Goal: Navigation & Orientation: Find specific page/section

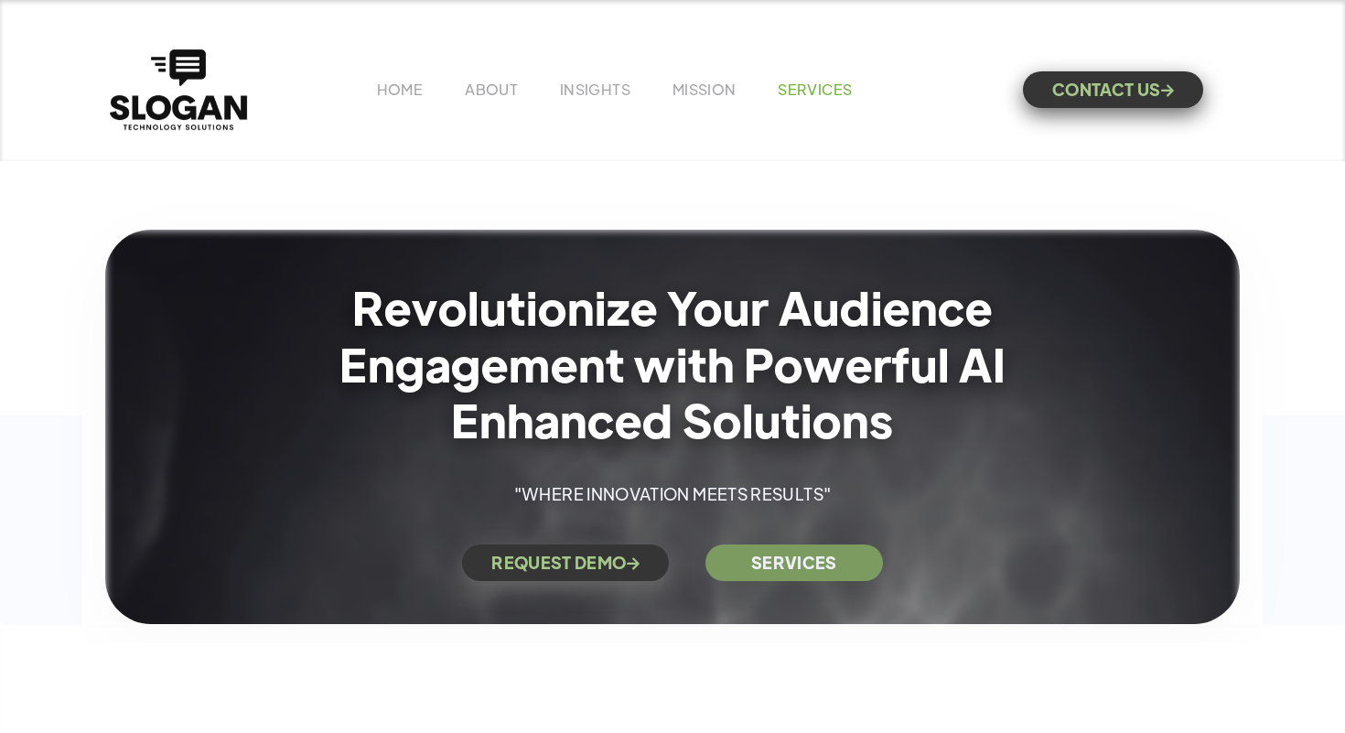
click at [816, 90] on link "SERVICES" at bounding box center [815, 89] width 74 height 19
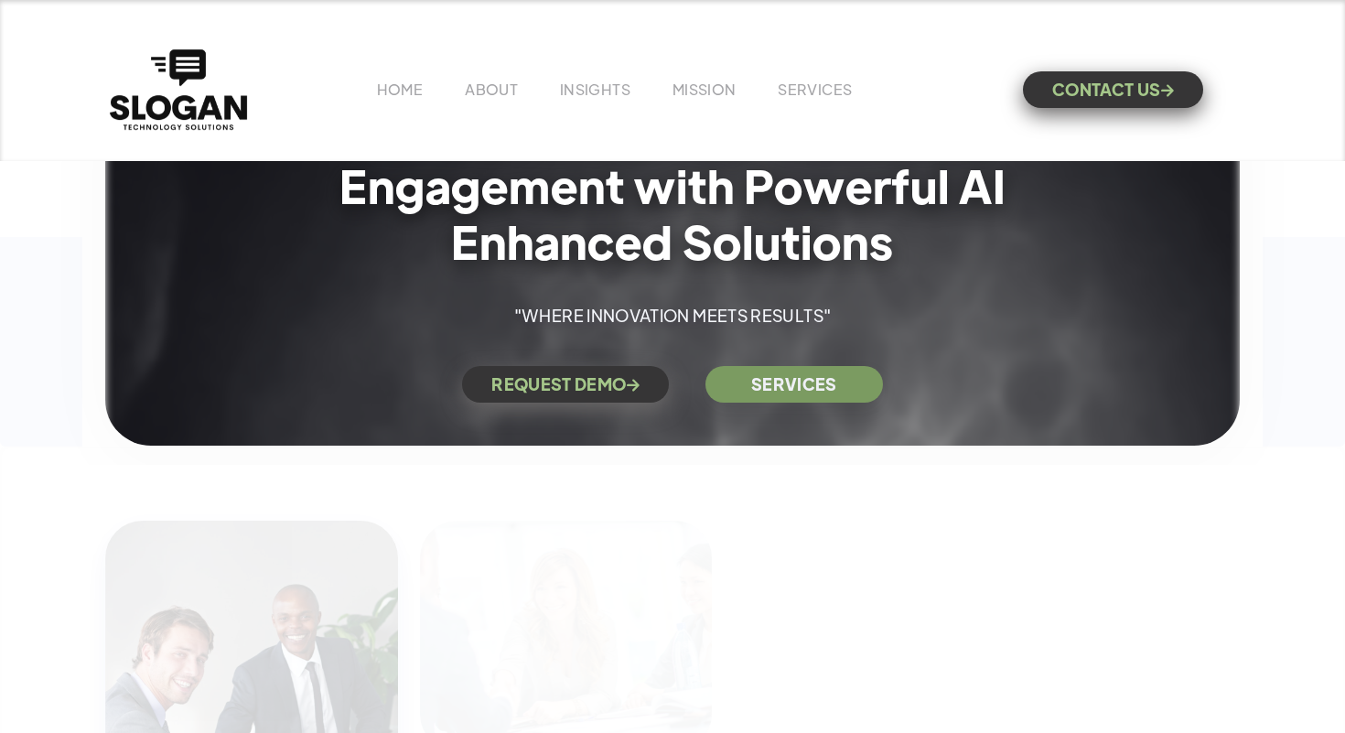
scroll to position [177, 0]
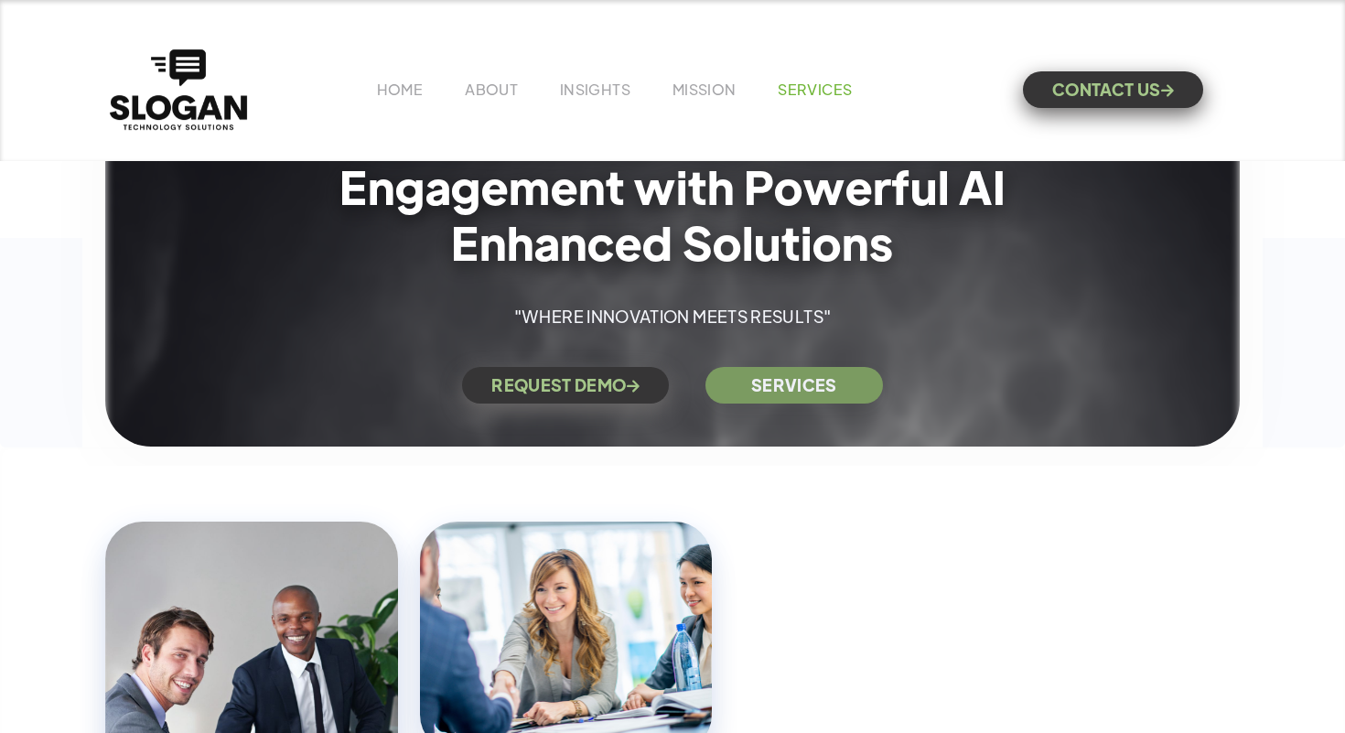
click at [806, 94] on link "SERVICES" at bounding box center [815, 89] width 74 height 19
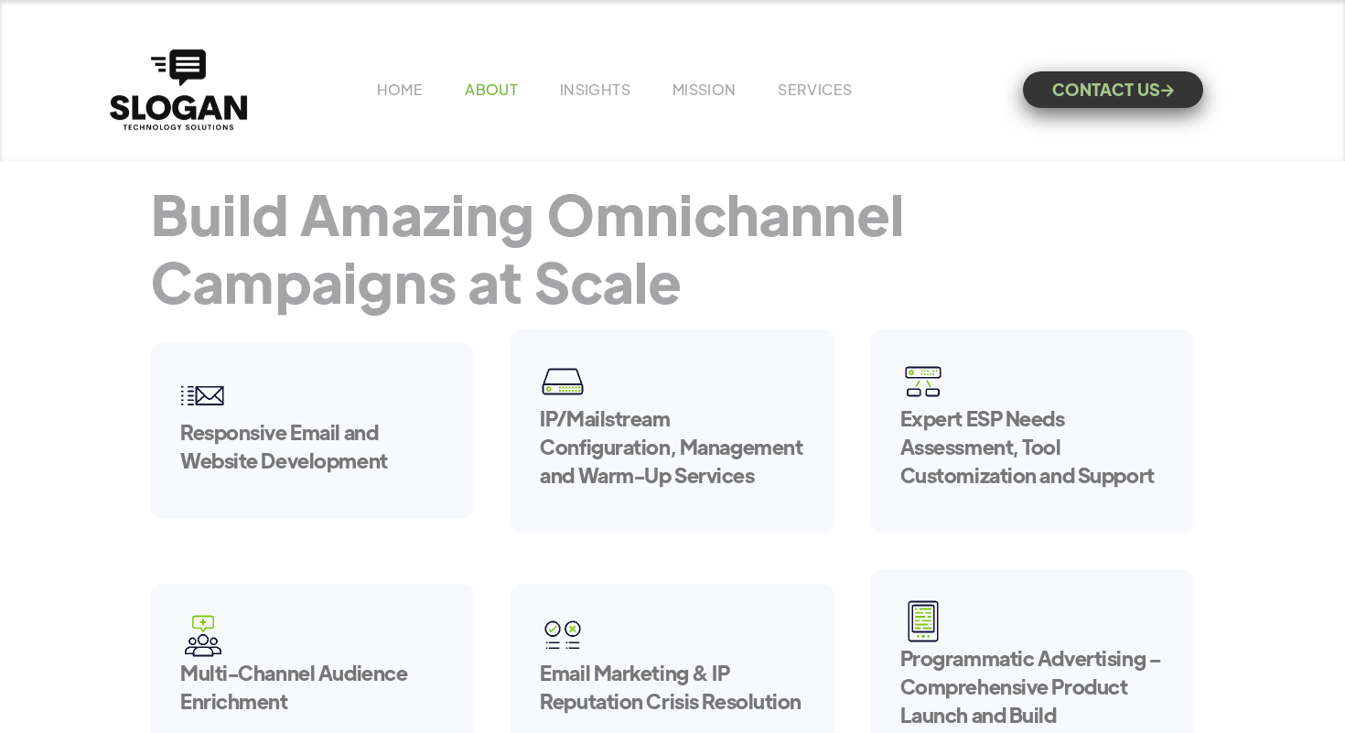
click at [508, 94] on link "ABOUT" at bounding box center [491, 89] width 53 height 19
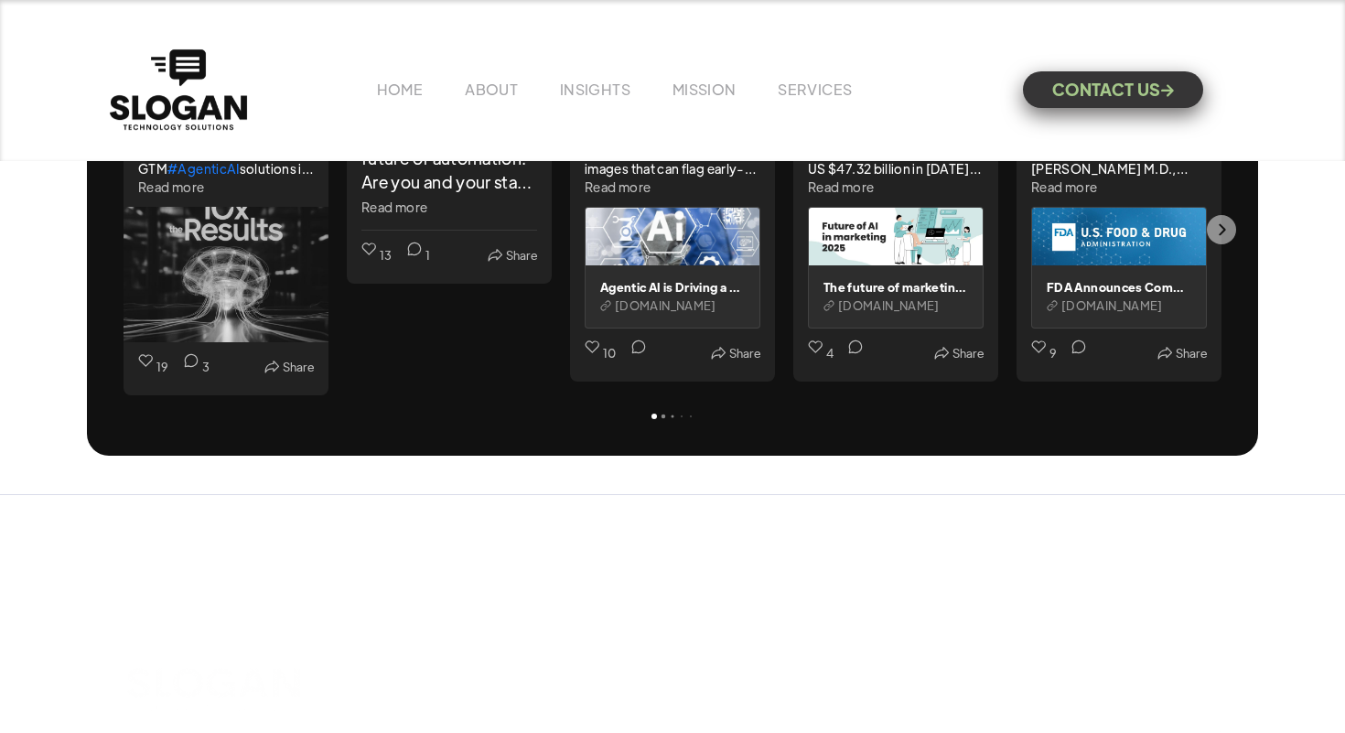
scroll to position [4911, 0]
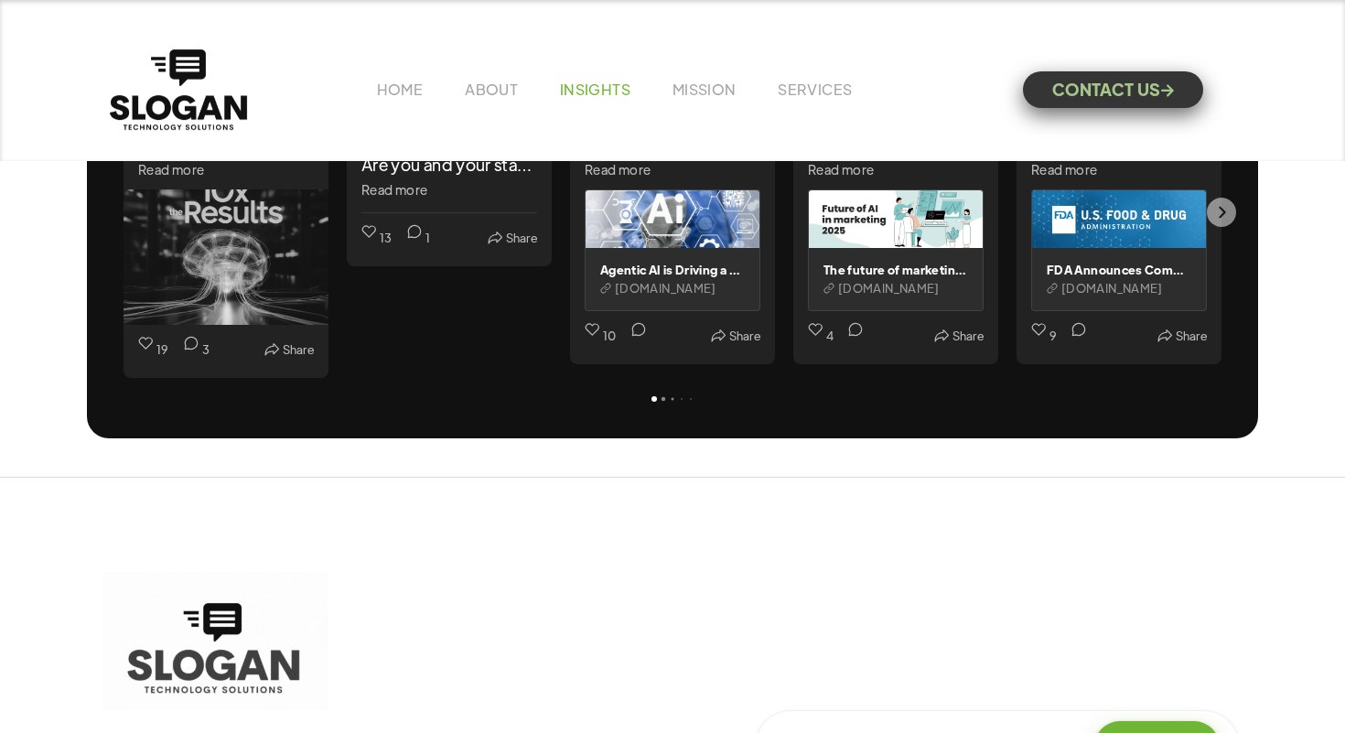
click at [575, 85] on link "INSIGHTS" at bounding box center [595, 89] width 70 height 19
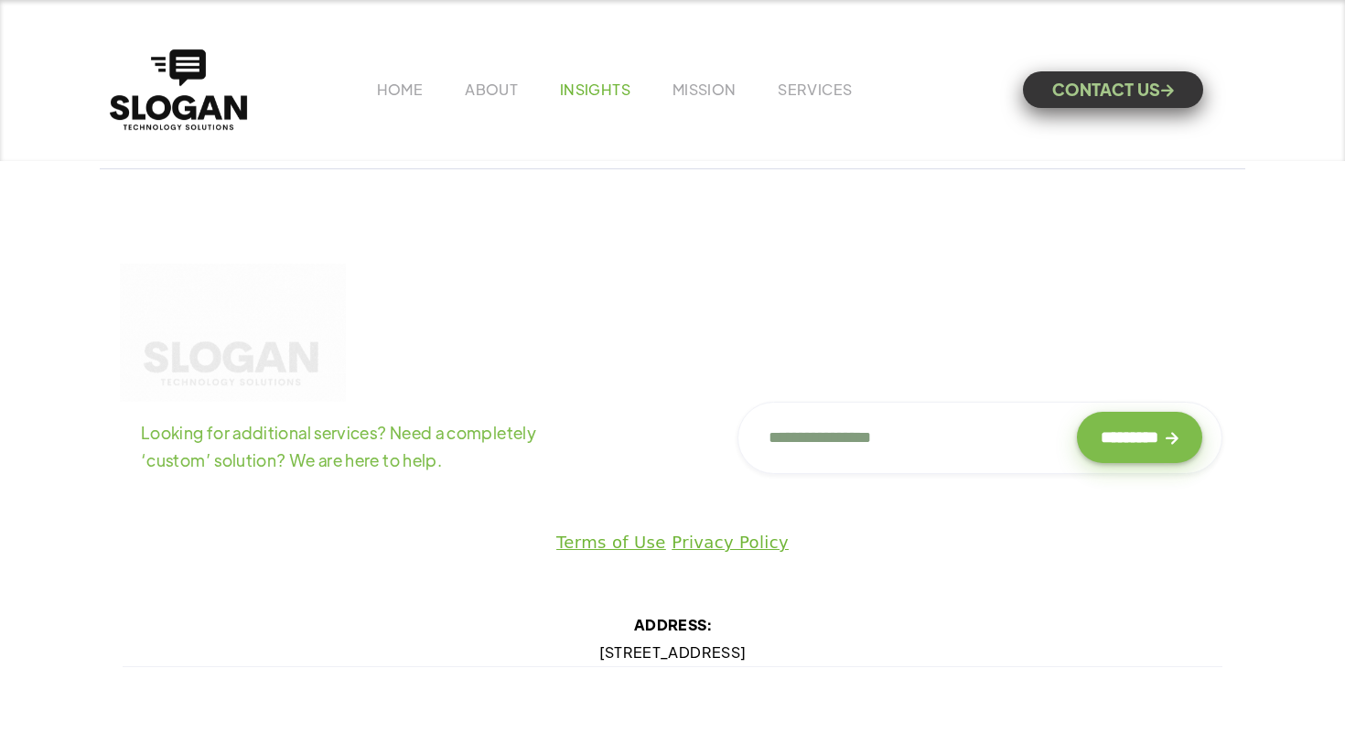
scroll to position [2671, 0]
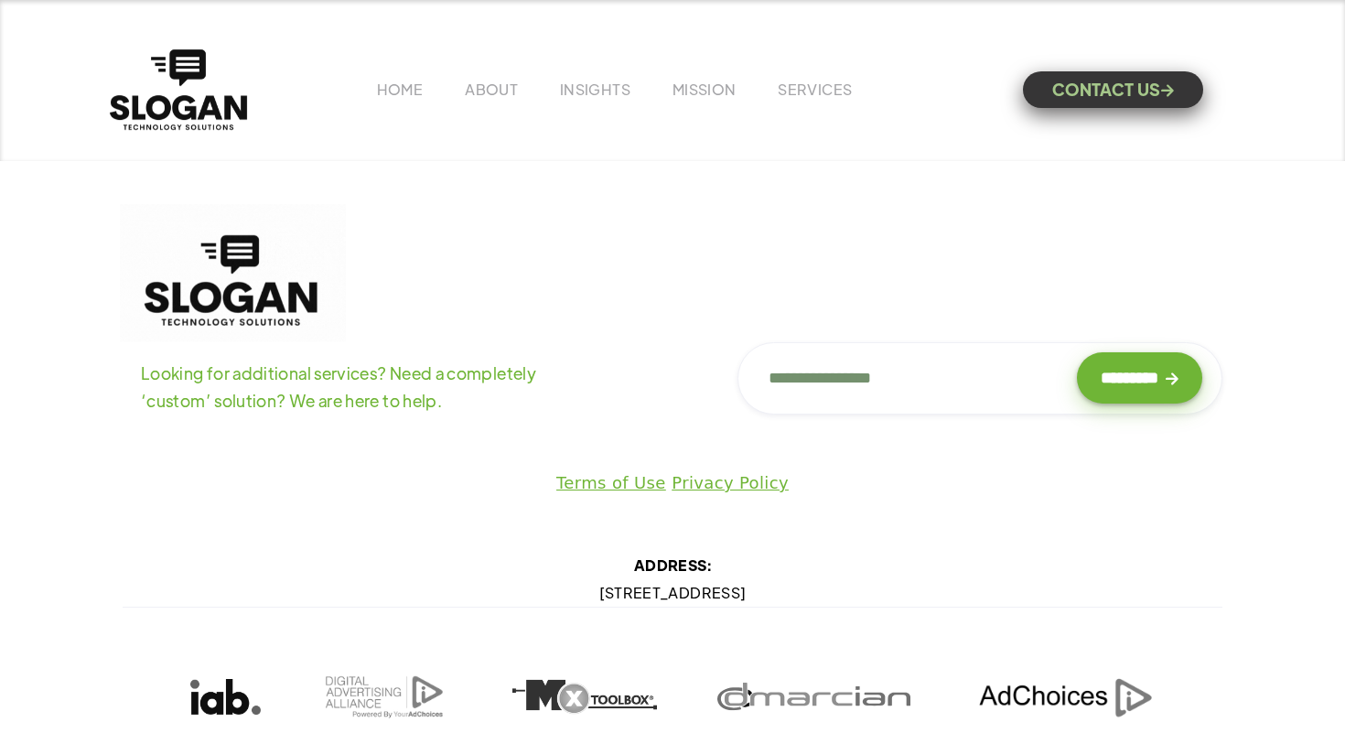
click at [395, 100] on div "HOME ABOUT INSIGHTS MISSION Menu Home V1 Home V2 Home V3 About Team Team Single…" at bounding box center [672, 90] width 1134 height 90
click at [395, 91] on link "HOME" at bounding box center [400, 89] width 46 height 19
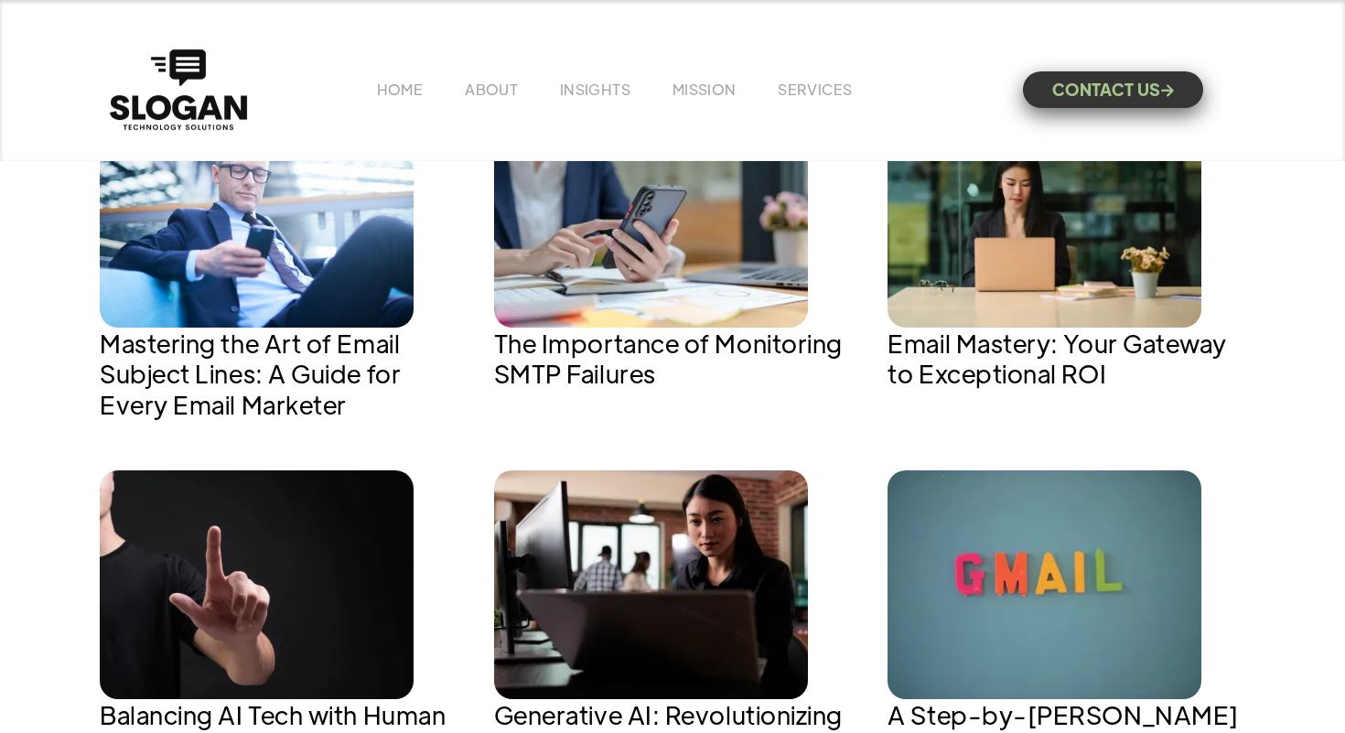
scroll to position [1978, 0]
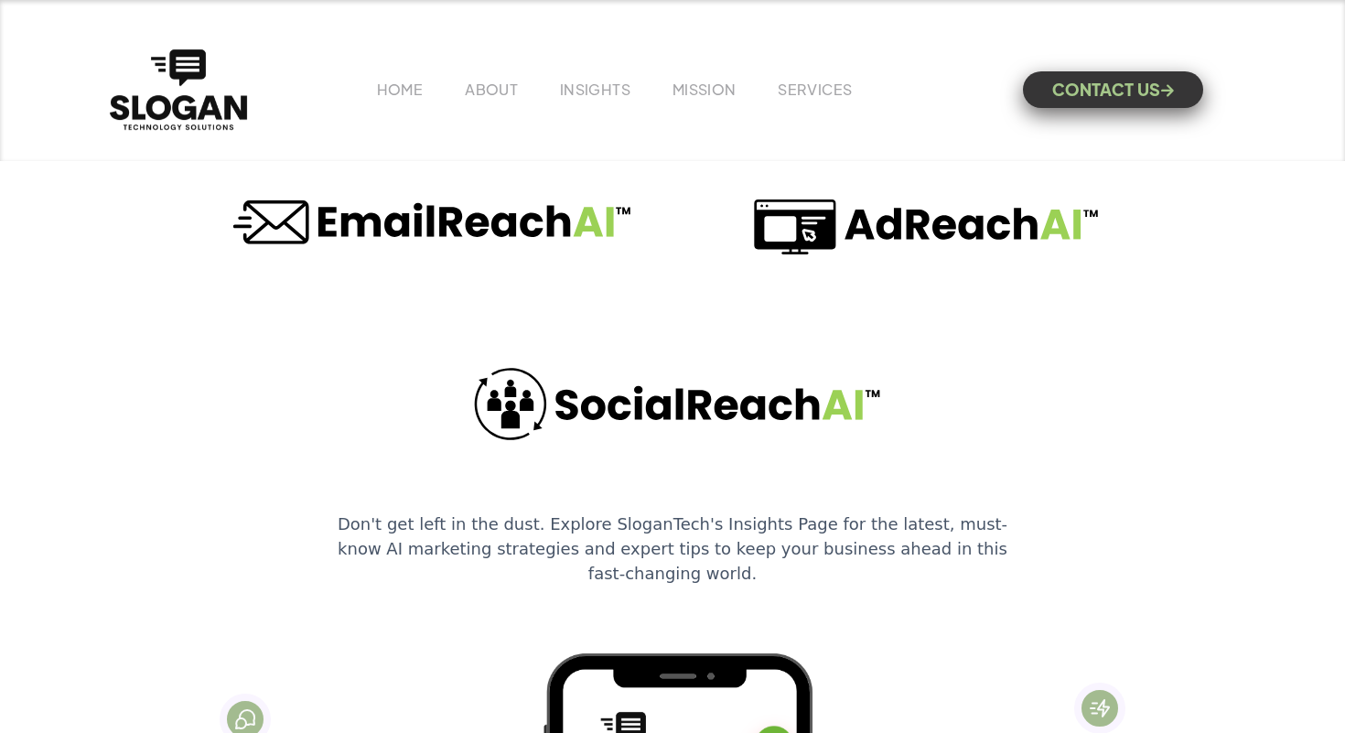
scroll to position [5921, 0]
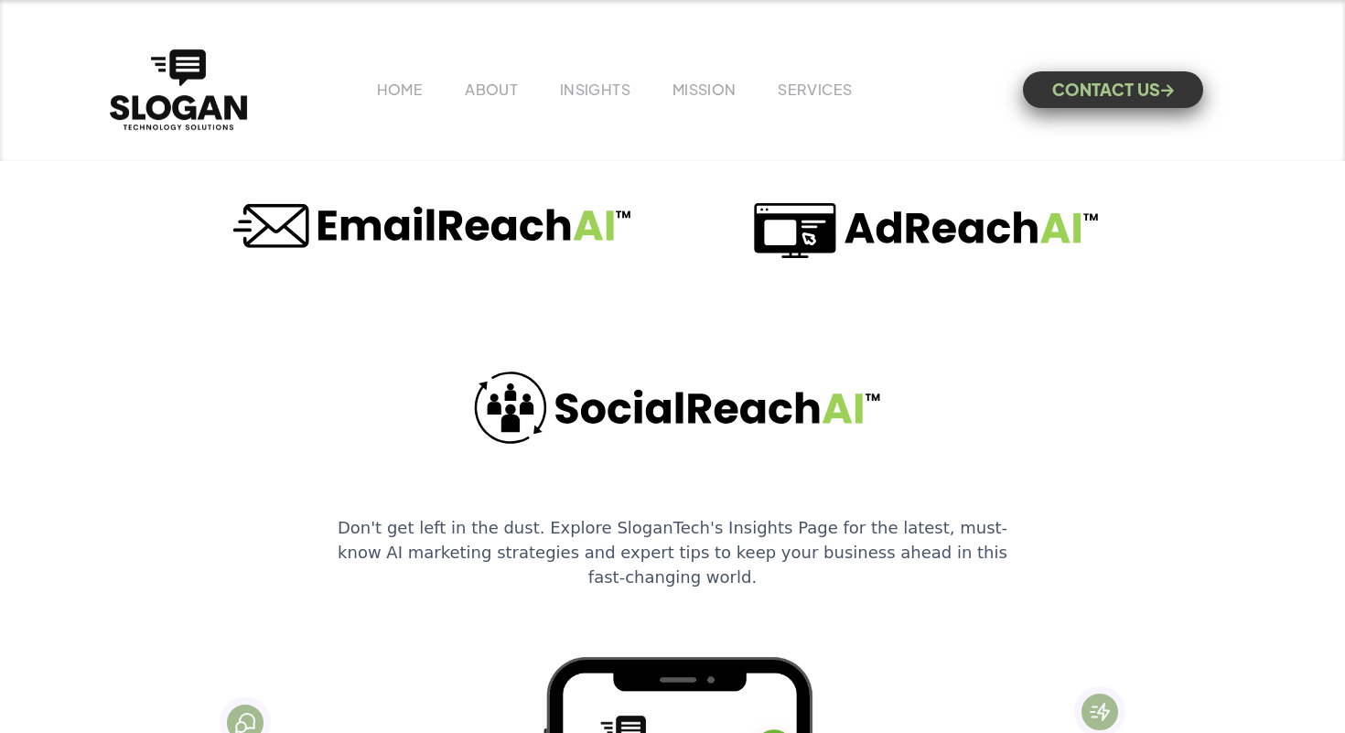
click at [472, 219] on img at bounding box center [429, 230] width 457 height 137
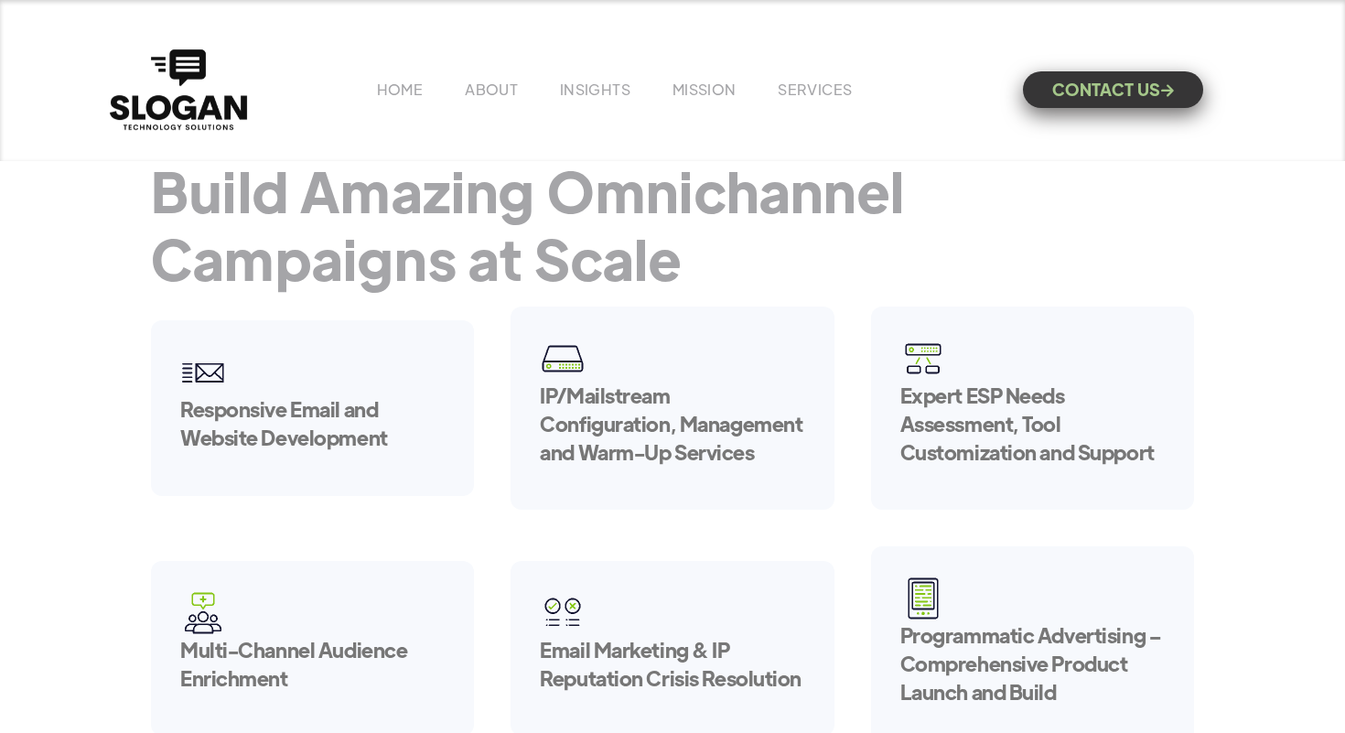
scroll to position [16, 0]
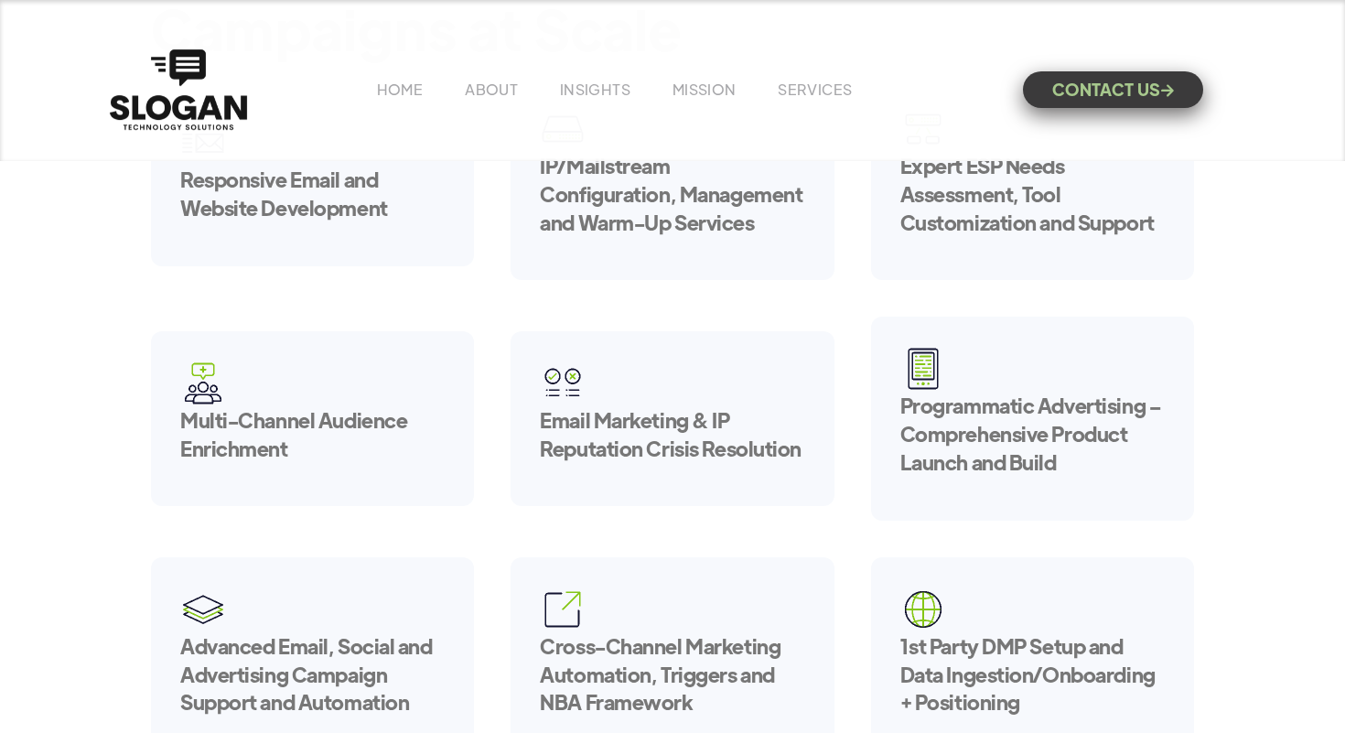
scroll to position [250, 0]
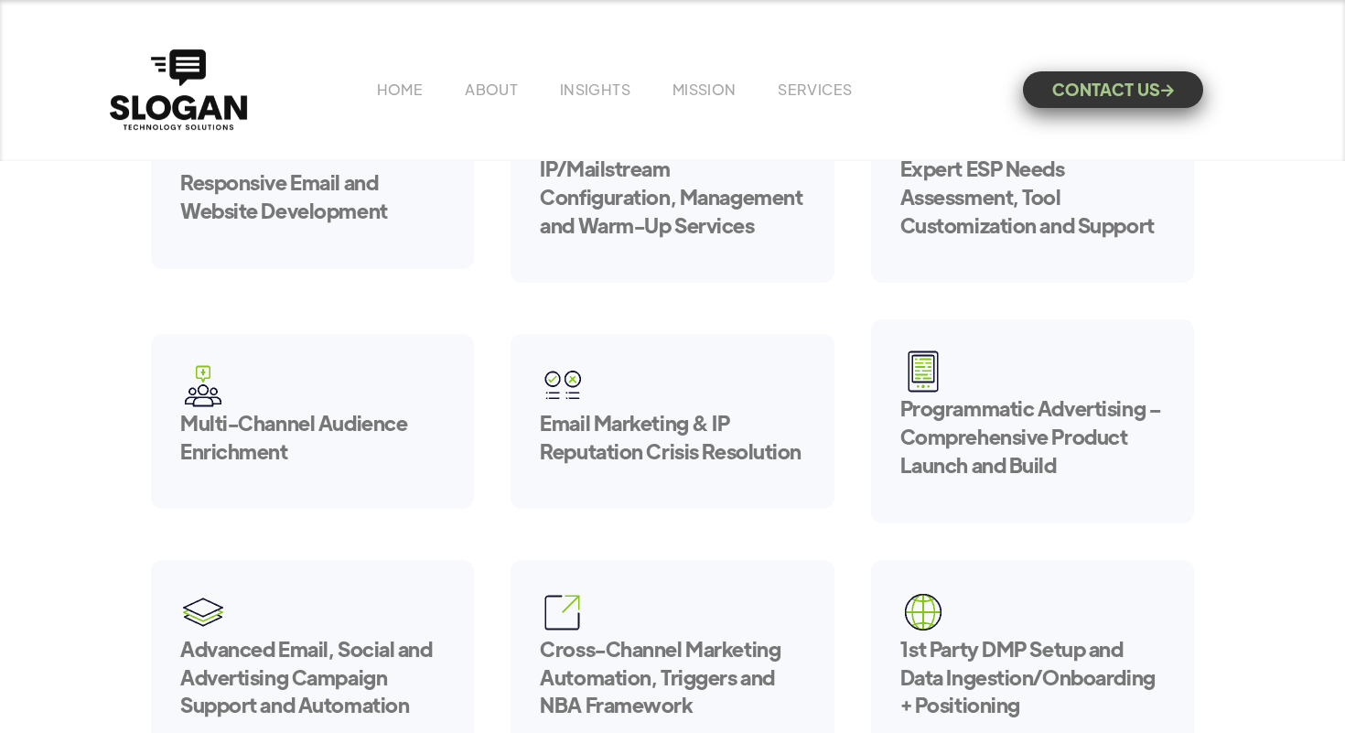
click at [661, 199] on h5 "IP/Mailstream Configuration, Management and Warm-Up Services" at bounding box center [672, 197] width 264 height 84
click at [1145, 253] on div "Expert ESP Needs Assessment, Tool Customization and Support" at bounding box center [1032, 181] width 323 height 203
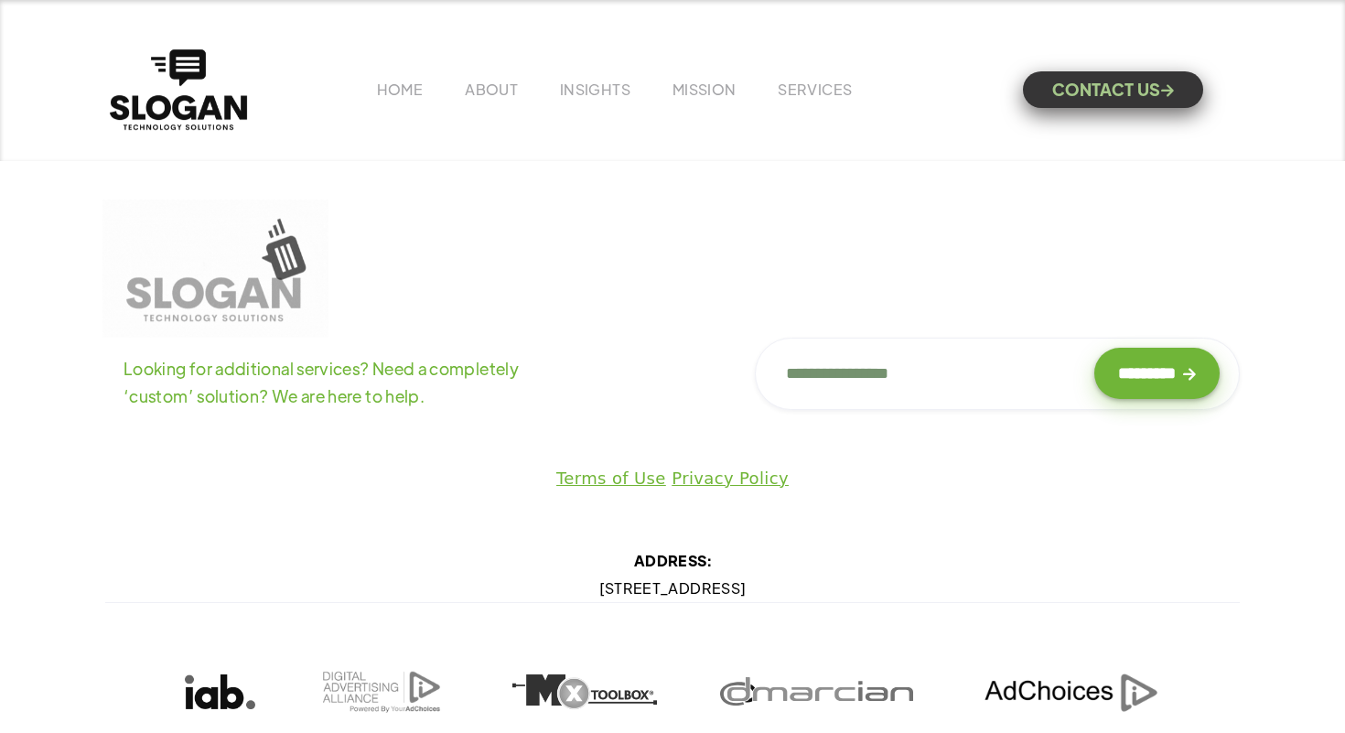
scroll to position [1232, 0]
